Goal: Information Seeking & Learning: Learn about a topic

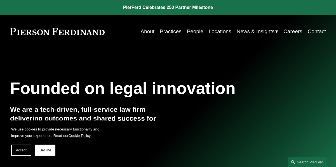
click at [331, 88] on div "Founded on legal innovation We are a tech-driven, full-service law firm deliver…" at bounding box center [168, 111] width 336 height 67
click at [198, 32] on link "People" at bounding box center [195, 31] width 16 height 11
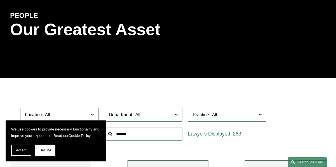
scroll to position [140, 0]
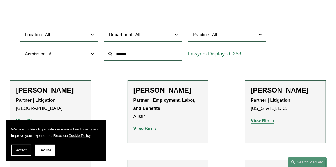
click at [123, 56] on input "text" at bounding box center [143, 54] width 78 height 14
type input "*****"
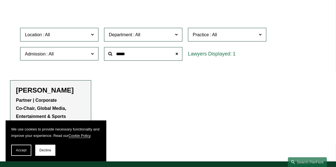
click at [147, 94] on ul "Filter Location All Atlanta Austin Bellevue Boston Charlotte Chicago Cincinnati…" at bounding box center [168, 79] width 336 height 143
click at [77, 105] on p "Partner | Corporate Co-Chair, Global Media, Entertainment & Sports Los Angeles" at bounding box center [50, 113] width 69 height 32
click at [22, 150] on span "Accept" at bounding box center [21, 151] width 11 height 4
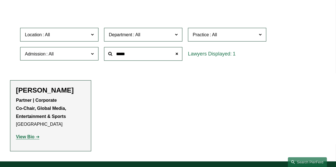
click at [28, 137] on strong "View Bio" at bounding box center [25, 137] width 18 height 5
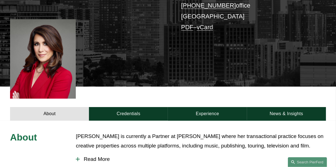
scroll to position [139, 0]
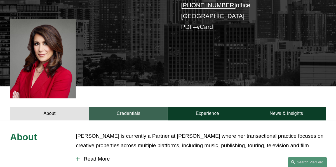
click at [141, 107] on link "Credentials" at bounding box center [128, 114] width 79 height 14
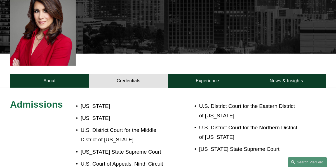
scroll to position [140, 0]
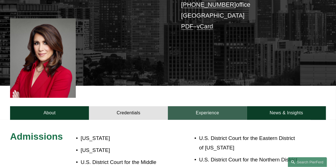
click at [189, 107] on link "Experience" at bounding box center [207, 113] width 79 height 14
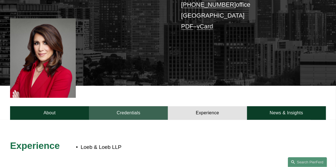
click at [148, 106] on link "Credentials" at bounding box center [128, 113] width 79 height 14
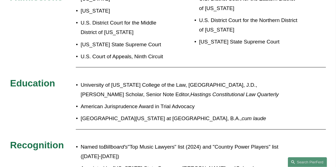
scroll to position [196, 0]
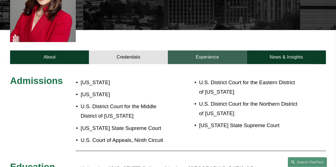
drag, startPoint x: 201, startPoint y: 46, endPoint x: 206, endPoint y: 46, distance: 4.8
click at [201, 51] on link "Experience" at bounding box center [207, 58] width 79 height 14
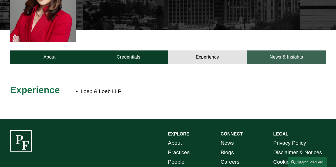
click at [267, 51] on link "News & Insights" at bounding box center [286, 58] width 79 height 14
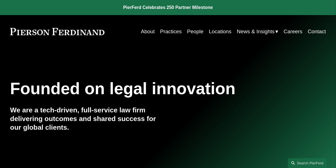
click at [166, 33] on link "Practices" at bounding box center [171, 31] width 22 height 11
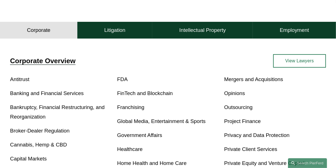
scroll to position [140, 0]
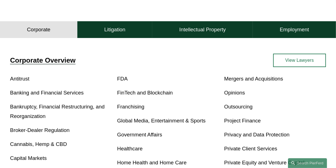
click at [149, 123] on link "Global Media, Entertainment & Sports" at bounding box center [161, 121] width 89 height 6
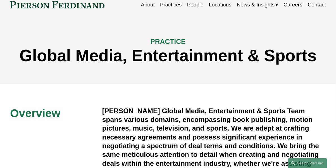
scroll to position [28, 0]
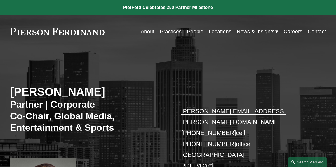
scroll to position [196, 0]
